Goal: Transaction & Acquisition: Book appointment/travel/reservation

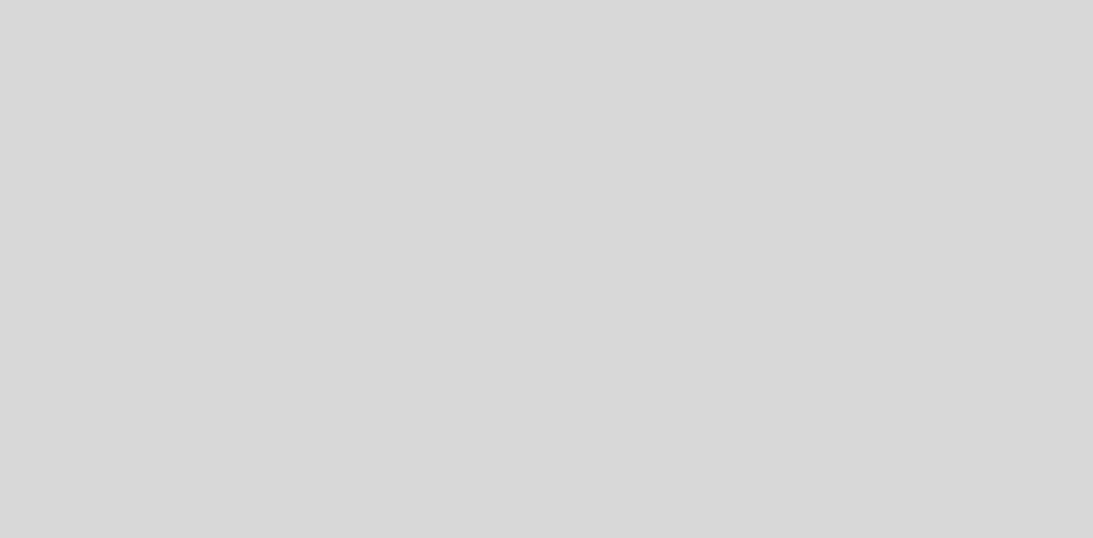
select select "es"
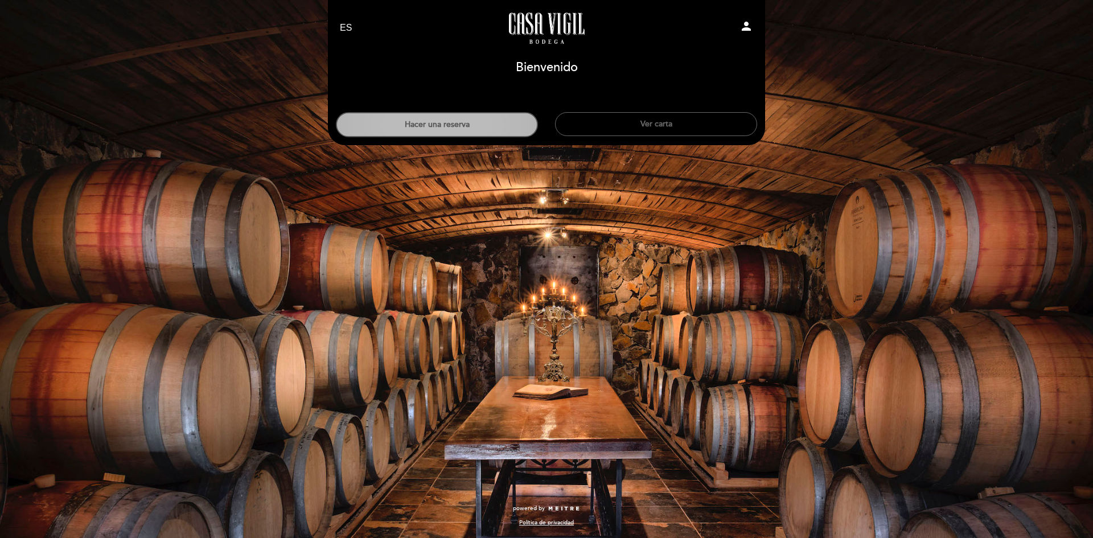
click at [452, 130] on button "Hacer una reserva" at bounding box center [437, 124] width 202 height 25
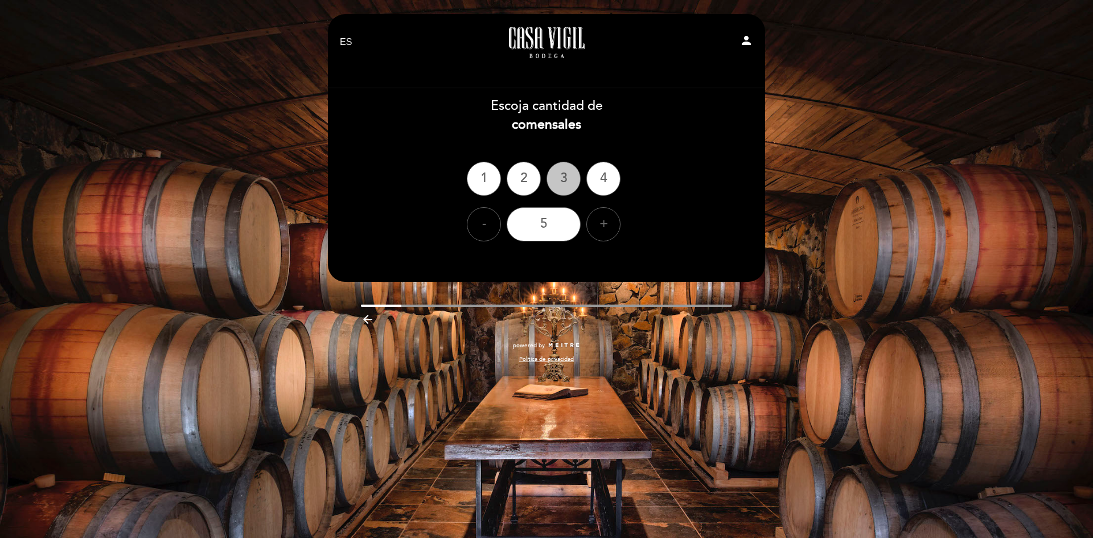
click at [563, 177] on div "3" at bounding box center [564, 179] width 34 height 34
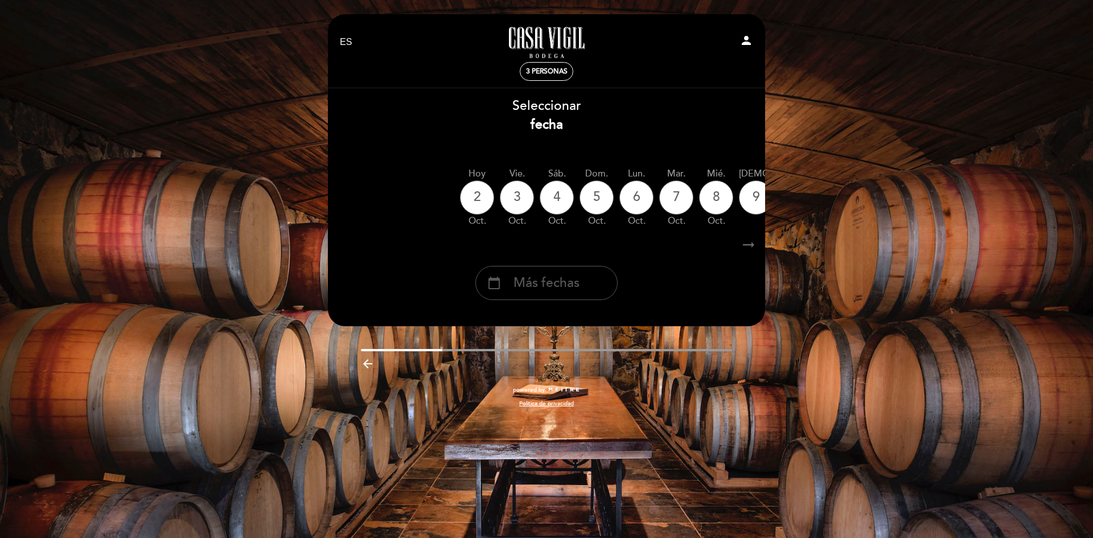
click at [560, 296] on div "calendar_today Más fechas" at bounding box center [546, 283] width 142 height 34
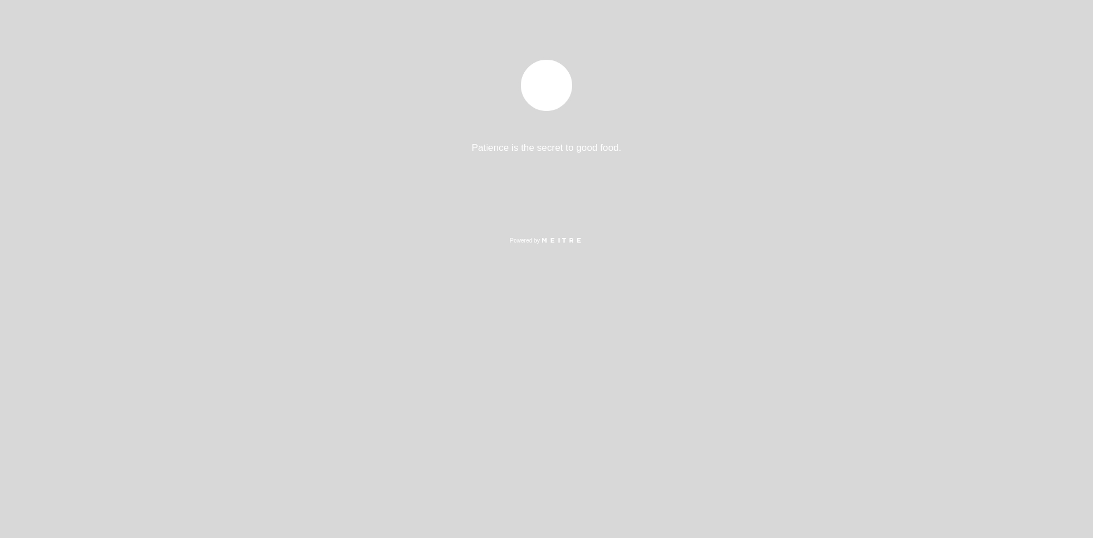
select select "es"
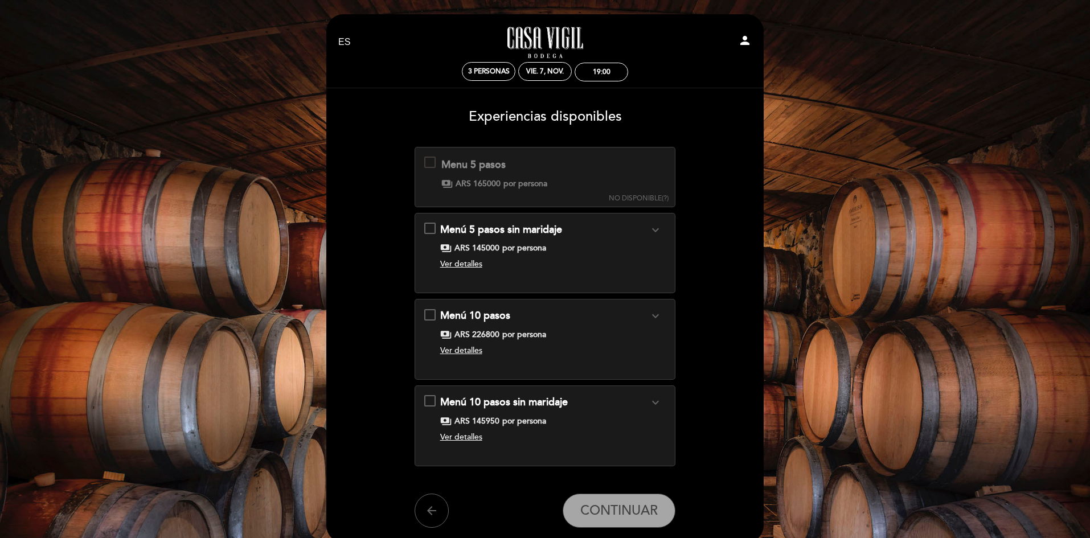
click at [461, 266] on span "Ver detalles" at bounding box center [461, 264] width 42 height 10
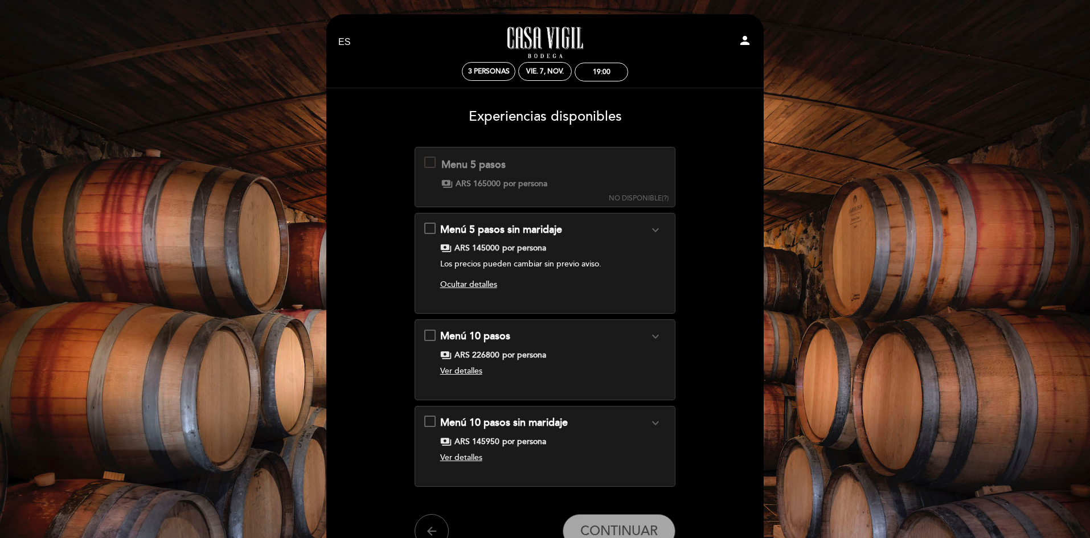
click at [476, 284] on span "Ocultar detalles" at bounding box center [468, 285] width 57 height 10
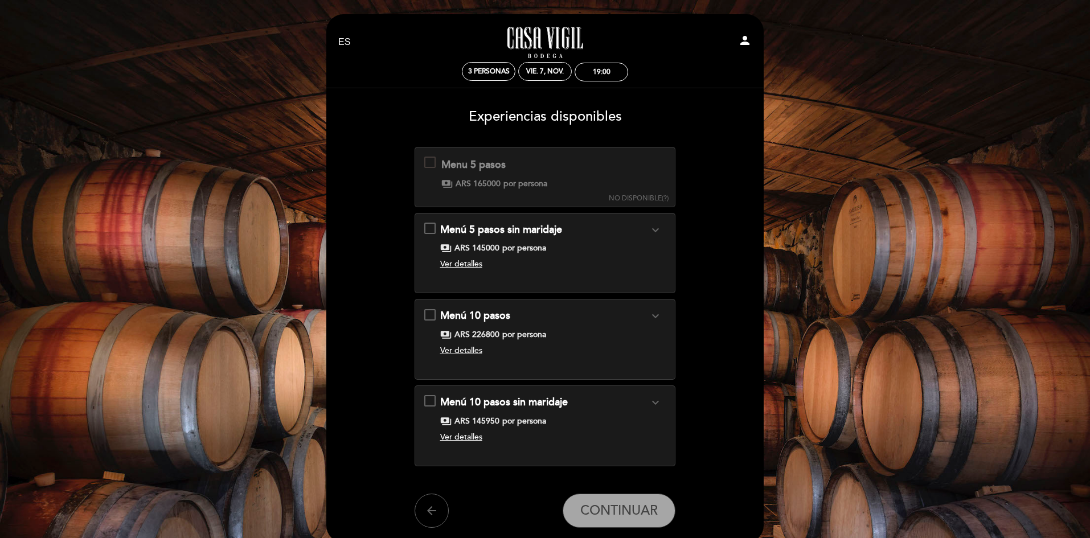
click at [653, 225] on icon "expand_more" at bounding box center [656, 230] width 14 height 14
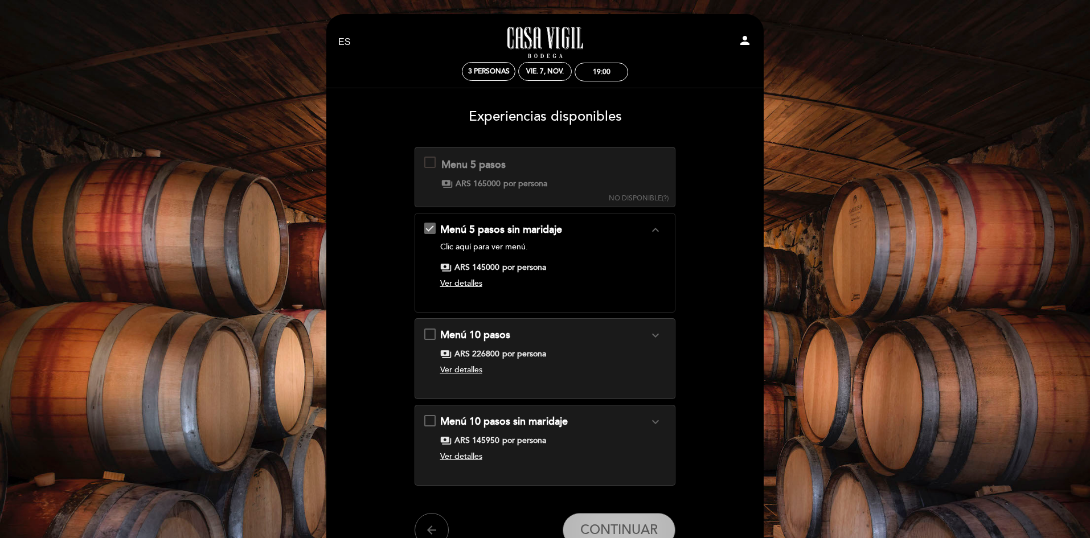
click at [614, 531] on span "CONTINUAR" at bounding box center [618, 530] width 77 height 16
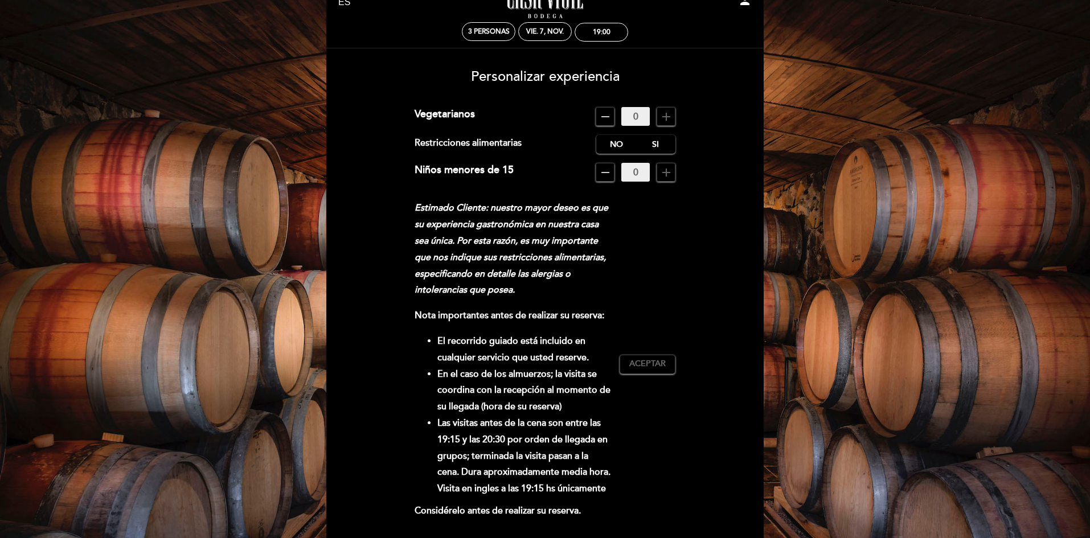
scroll to position [57, 0]
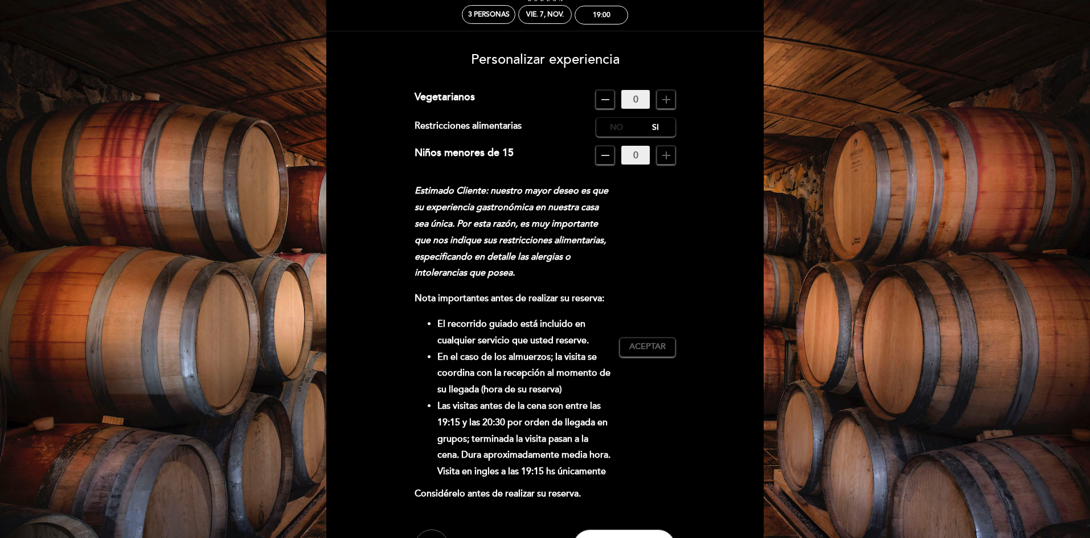
click at [613, 126] on label "No" at bounding box center [616, 127] width 40 height 19
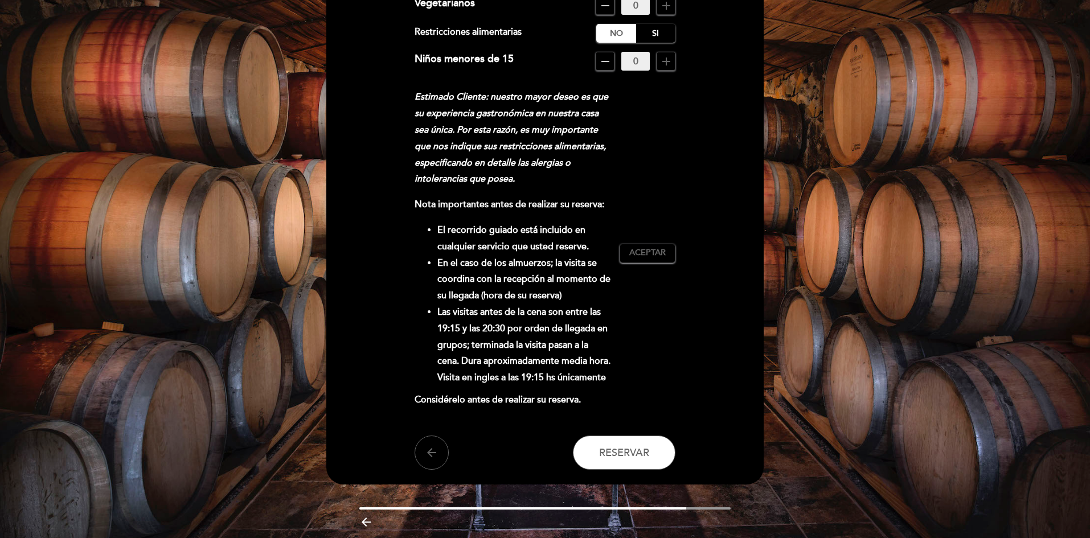
scroll to position [171, 0]
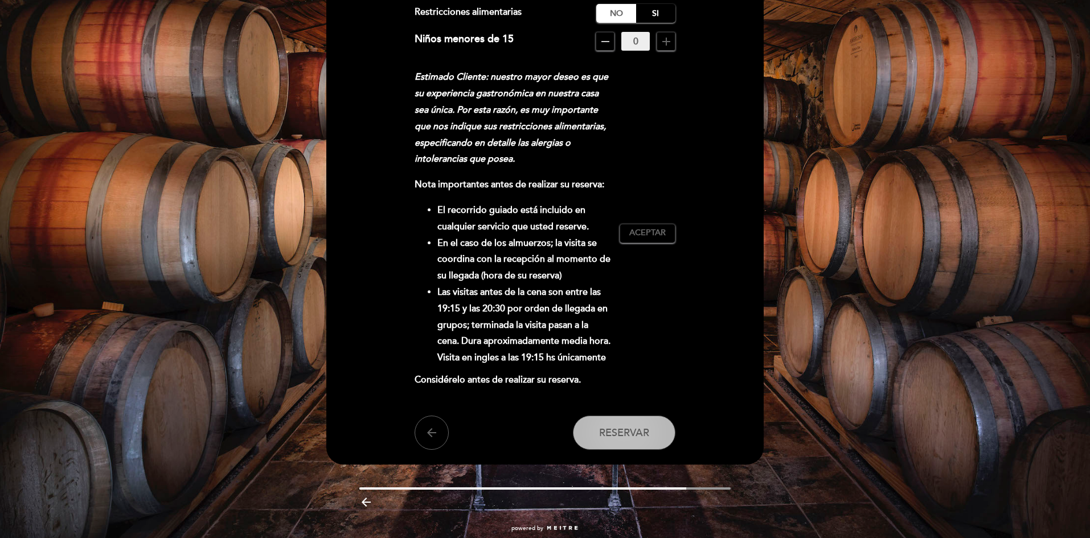
click at [618, 432] on span "Reservar" at bounding box center [624, 433] width 50 height 13
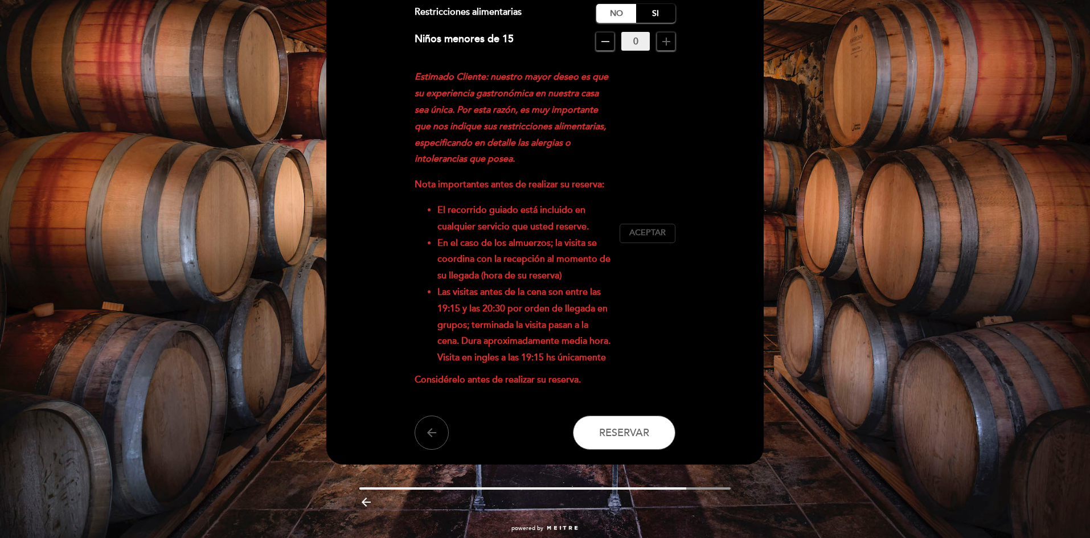
click at [645, 230] on span "Aceptar" at bounding box center [647, 233] width 36 height 12
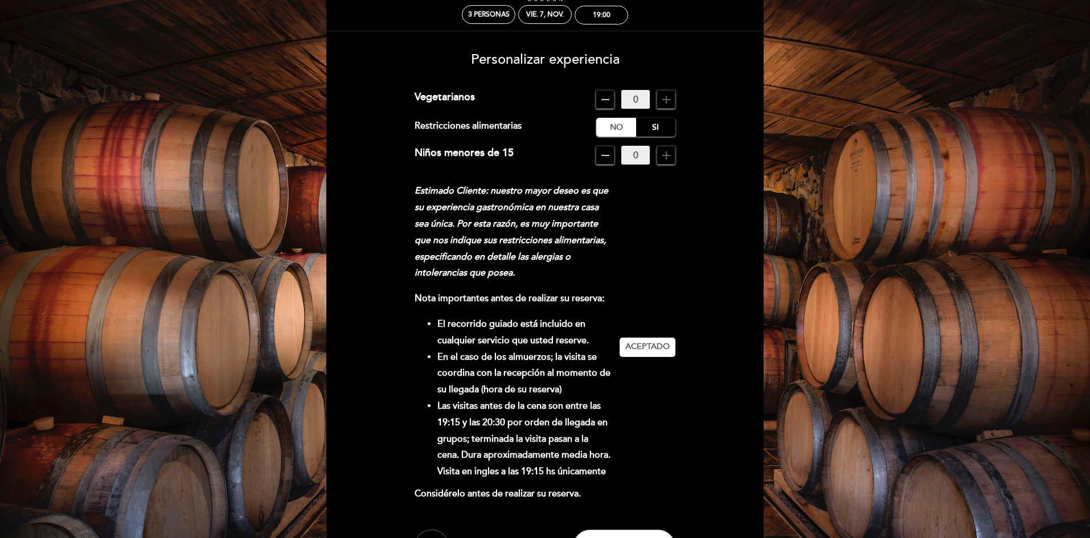
scroll to position [190, 0]
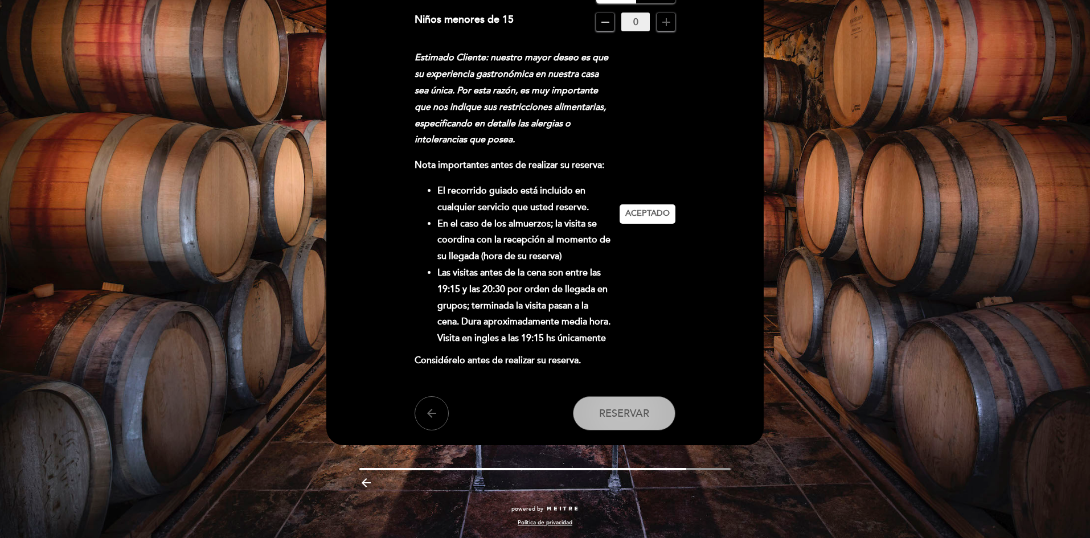
click at [634, 416] on span "Reservar" at bounding box center [624, 413] width 50 height 13
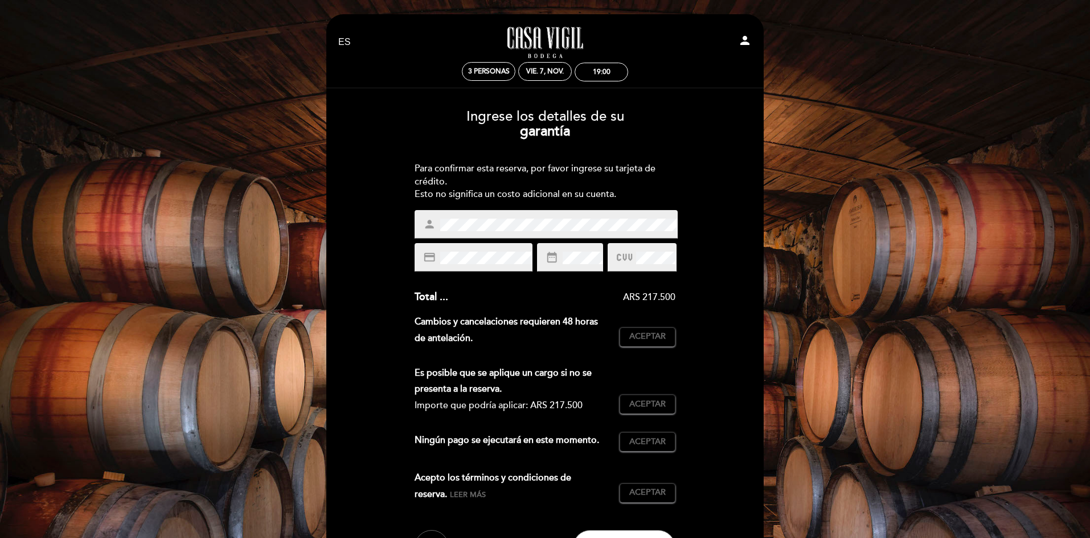
click at [562, 261] on span at bounding box center [581, 258] width 42 height 14
click at [627, 253] on icon at bounding box center [624, 257] width 15 height 19
click at [626, 253] on icon at bounding box center [624, 257] width 15 height 19
click at [621, 265] on div at bounding box center [642, 257] width 68 height 28
click at [617, 256] on icon at bounding box center [624, 257] width 15 height 19
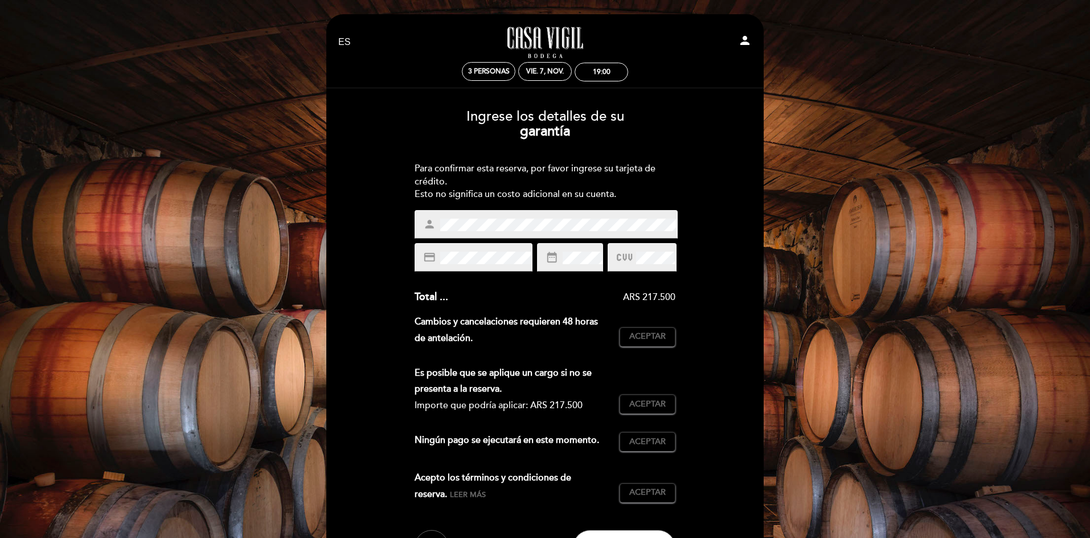
click at [617, 256] on icon at bounding box center [624, 257] width 15 height 19
drag, startPoint x: 617, startPoint y: 256, endPoint x: 605, endPoint y: 256, distance: 12.0
click at [617, 256] on icon at bounding box center [624, 257] width 15 height 19
click at [657, 335] on span "Aceptar" at bounding box center [647, 337] width 36 height 12
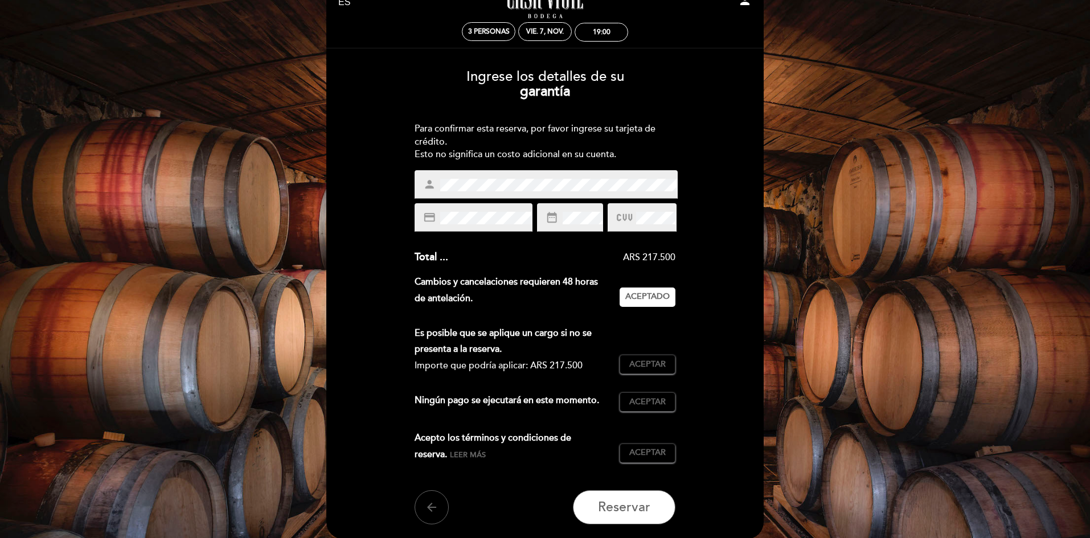
scroll to position [114, 0]
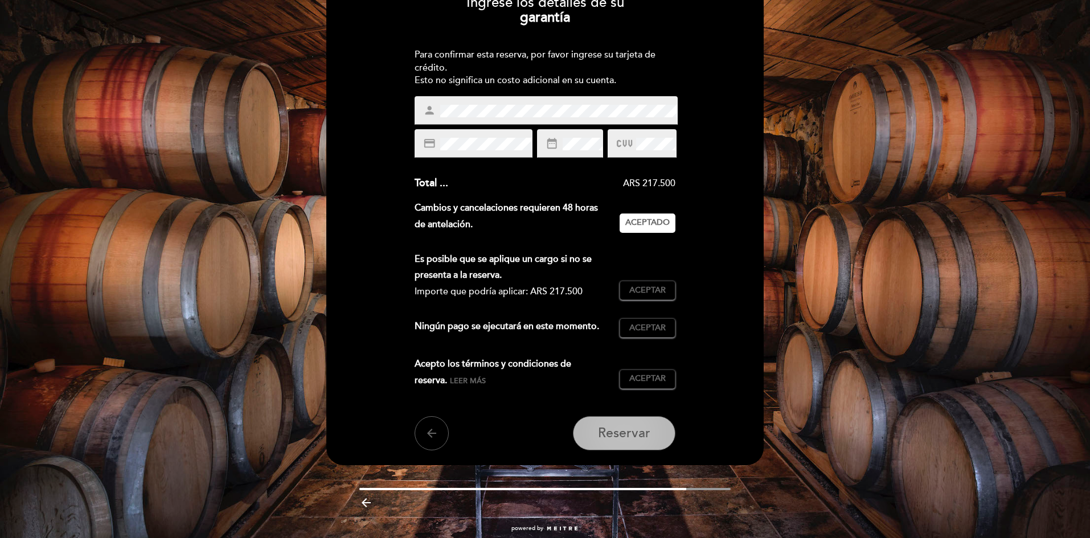
click at [640, 432] on span "Reservar" at bounding box center [624, 433] width 52 height 16
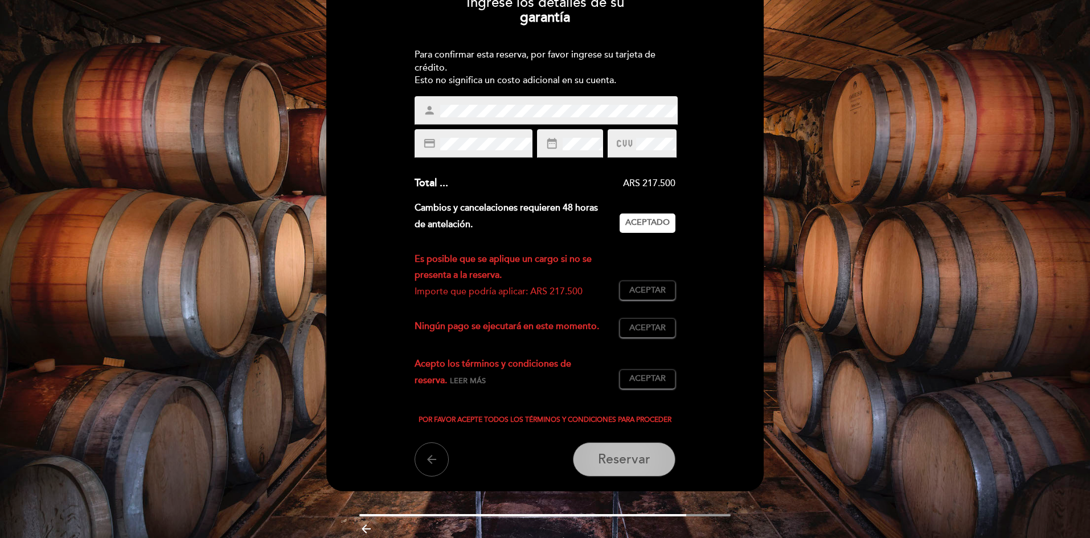
click at [606, 452] on span "Reservar" at bounding box center [624, 460] width 52 height 16
click at [649, 288] on span "Aceptar" at bounding box center [647, 291] width 36 height 12
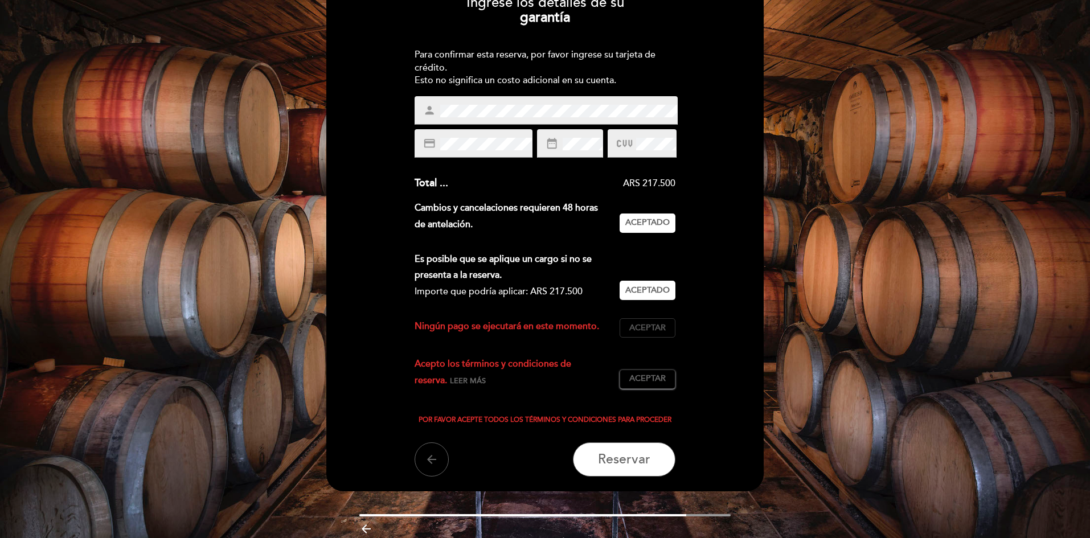
click at [641, 327] on span "Aceptar" at bounding box center [647, 328] width 36 height 12
click at [652, 376] on span "Aceptar" at bounding box center [647, 379] width 36 height 12
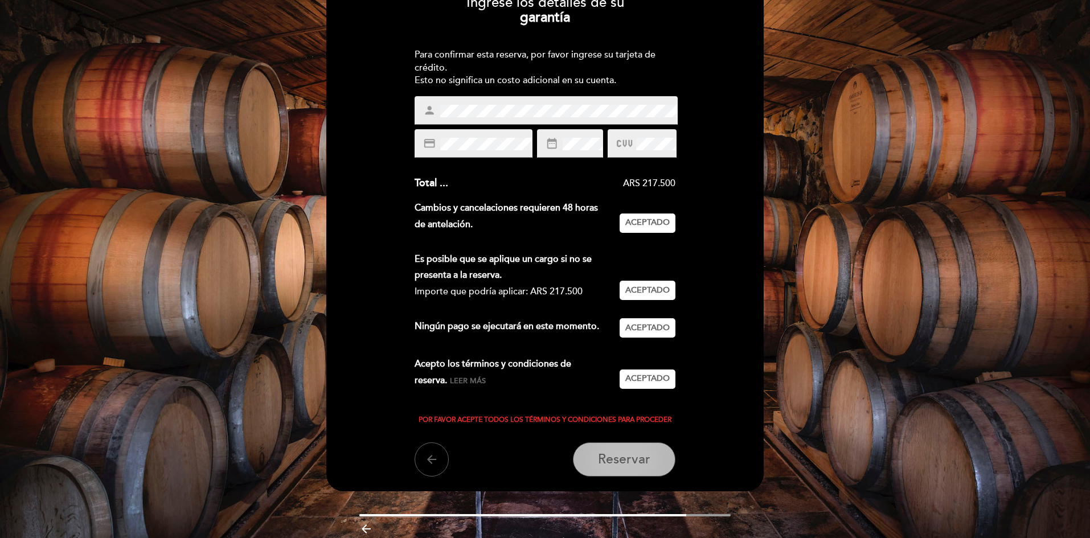
click at [620, 458] on span "Reservar" at bounding box center [624, 460] width 52 height 16
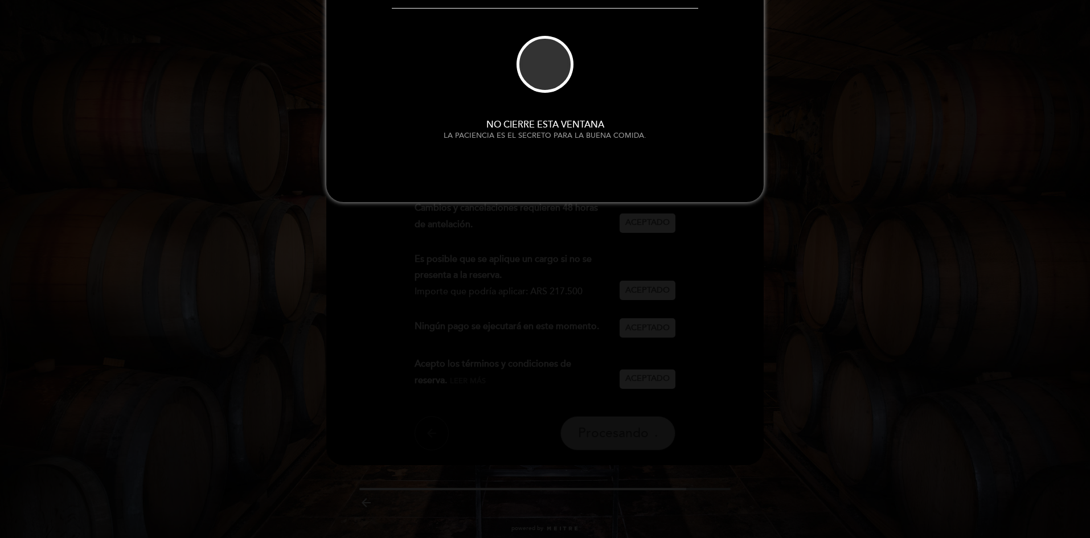
scroll to position [0, 0]
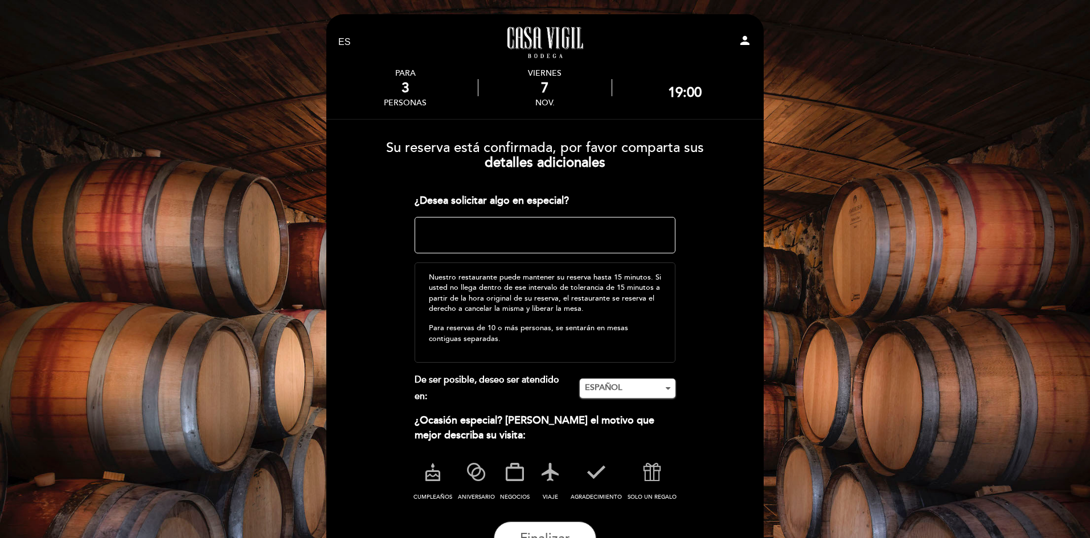
click at [453, 233] on textarea at bounding box center [545, 235] width 261 height 36
click at [454, 228] on textarea at bounding box center [545, 235] width 261 height 36
click at [612, 227] on textarea at bounding box center [545, 235] width 261 height 36
click at [437, 239] on textarea at bounding box center [545, 235] width 261 height 36
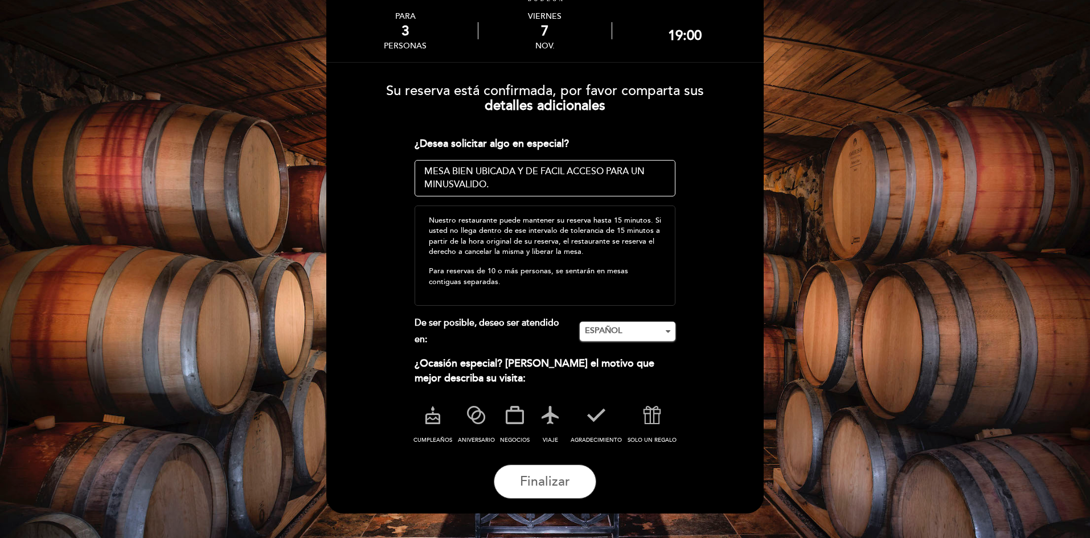
scroll to position [88, 0]
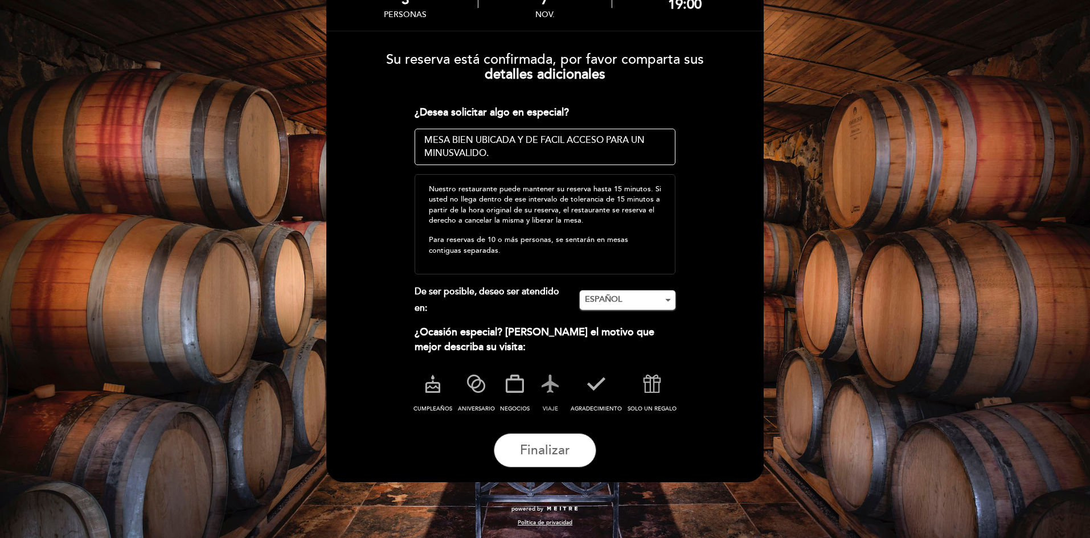
type textarea "MESA BIEN UBICADA Y DE FACIL ACCESO PARA UN MINUSVALIDO."
click at [552, 396] on icon at bounding box center [550, 384] width 30 height 30
click at [550, 453] on span "Finalizar" at bounding box center [545, 450] width 50 height 16
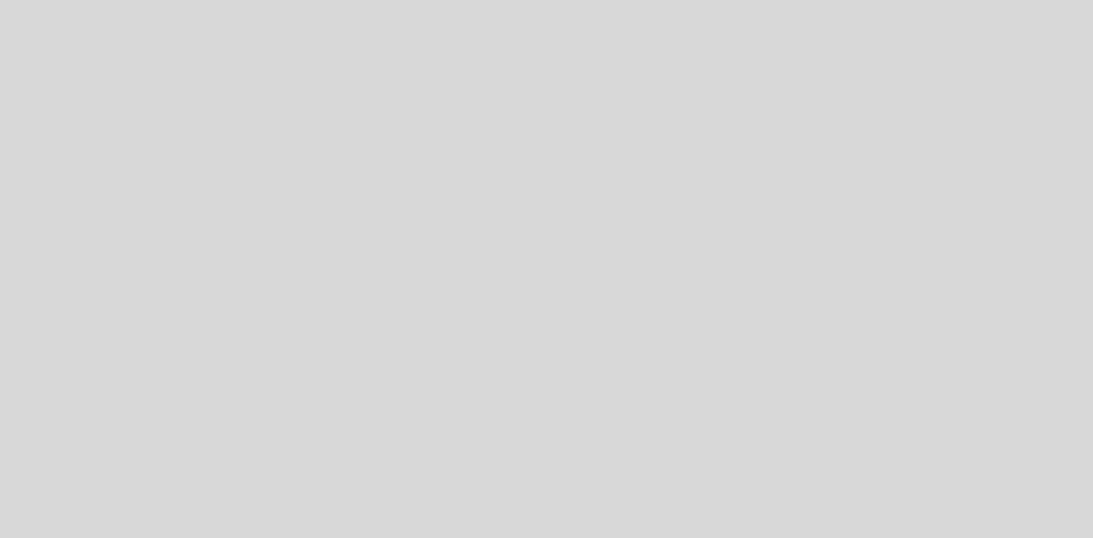
select select "es"
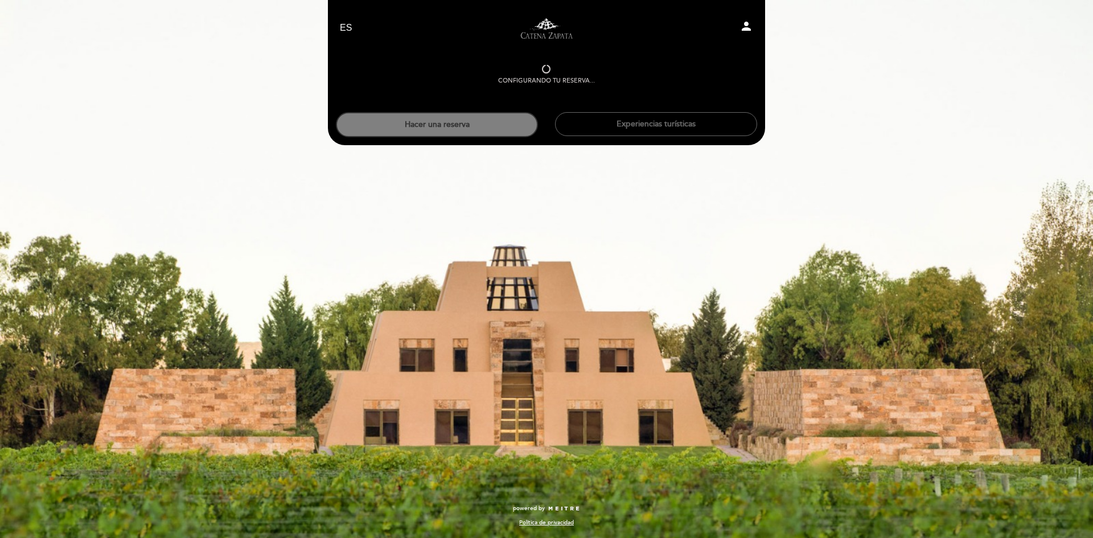
click at [535, 54] on div "EN ES PT Visitas y degustaciones en La Pirámide person" at bounding box center [546, 31] width 413 height 47
click at [544, 77] on div "Configurando tu reserva..." at bounding box center [546, 80] width 97 height 9
drag, startPoint x: 544, startPoint y: 77, endPoint x: 407, endPoint y: 63, distance: 138.6
click at [407, 63] on div "Configurando tu reserva..." at bounding box center [546, 70] width 421 height 30
click at [690, 303] on div "EN ES PT Visitas y degustaciones en La Pirámide person Configurando tu reserva.…" at bounding box center [546, 269] width 1093 height 538
